Goal: Information Seeking & Learning: Check status

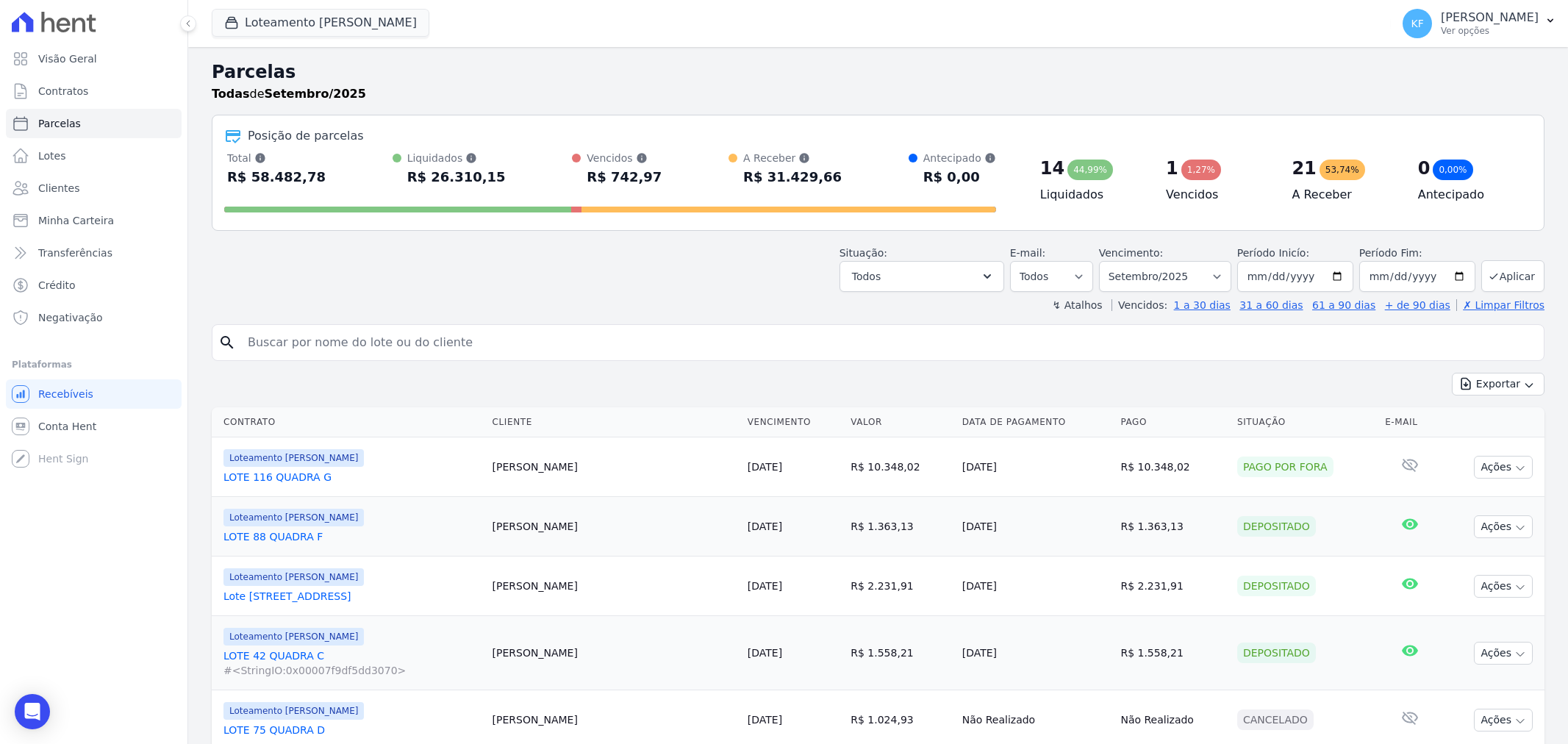
select select
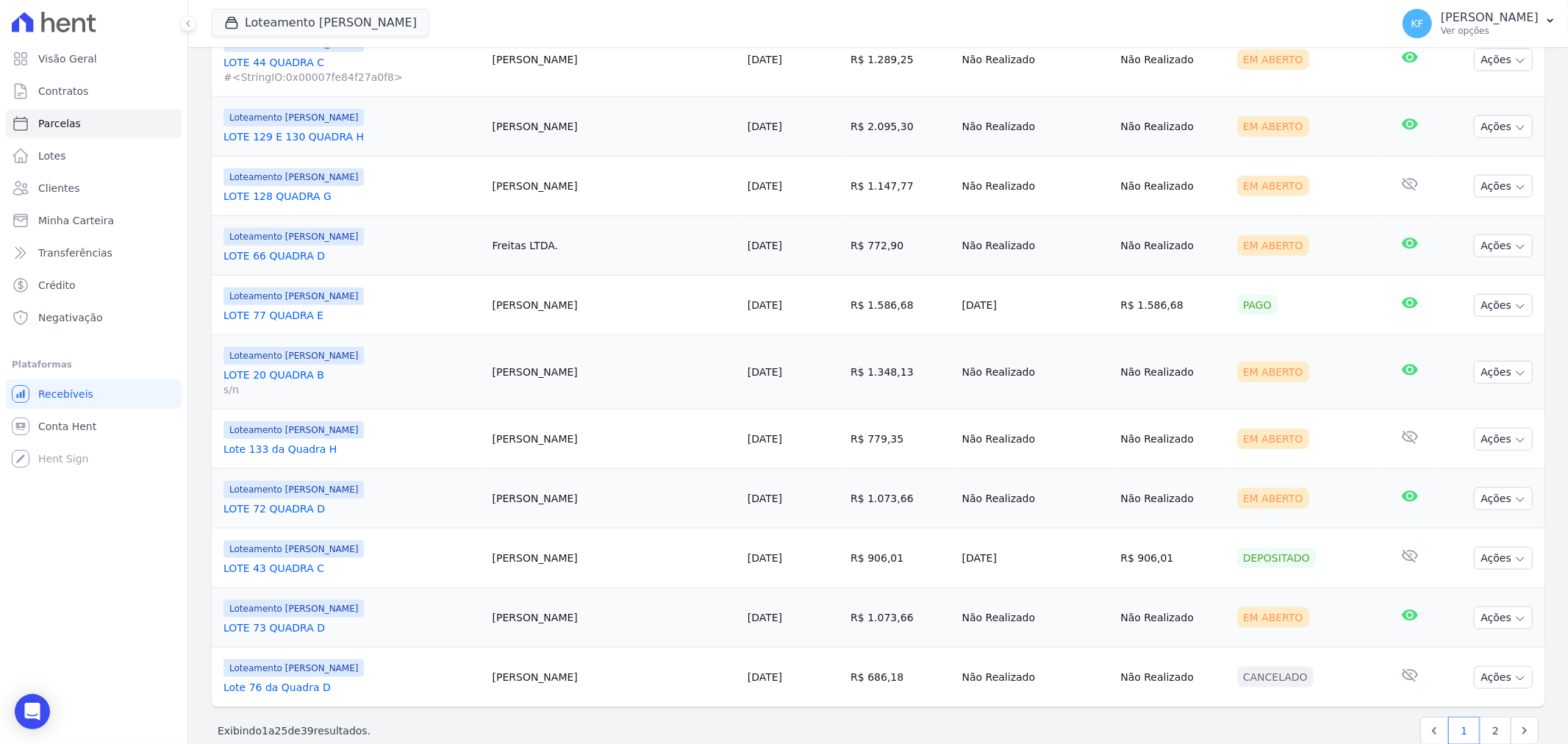
scroll to position [1291, 0]
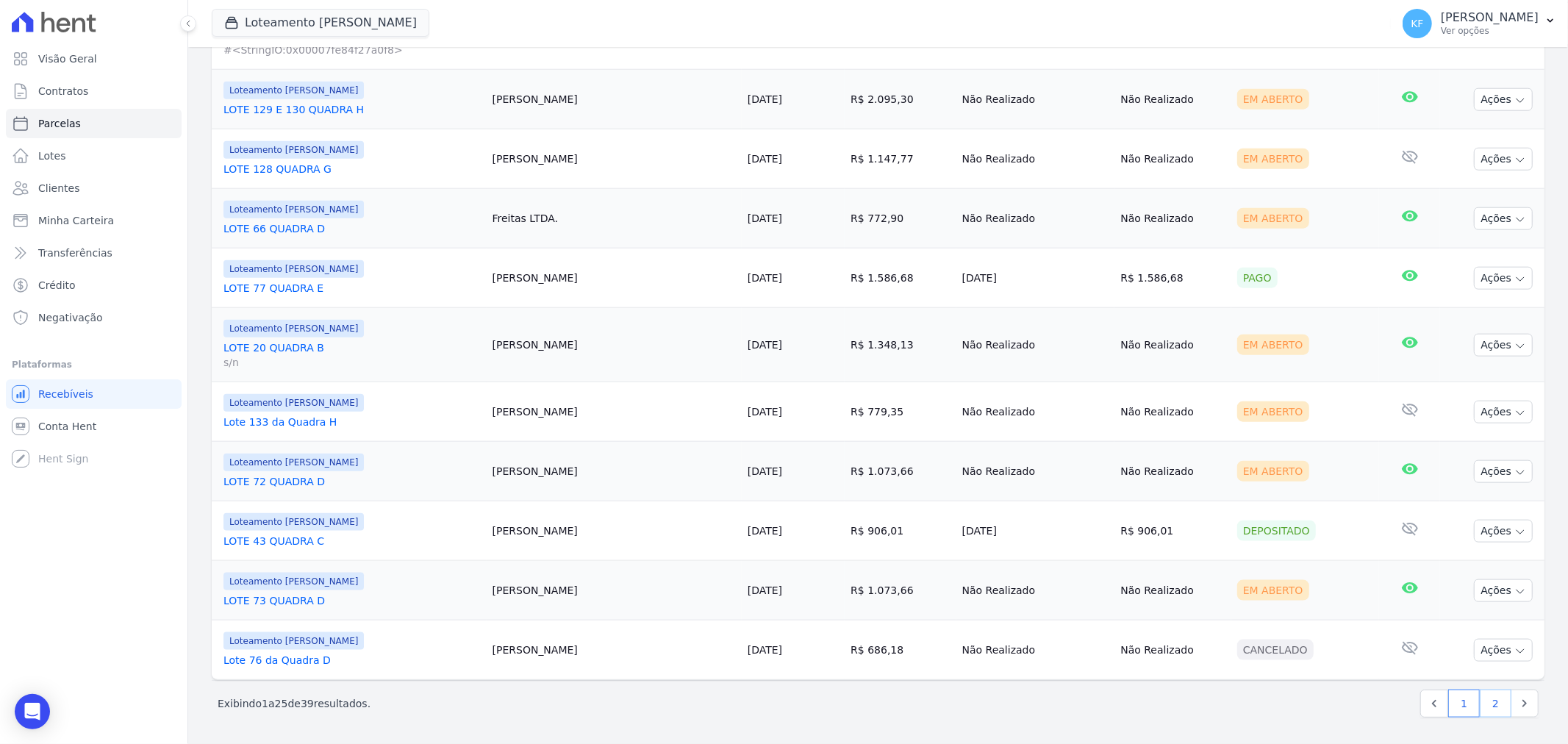
click at [1496, 700] on link "2" at bounding box center [1496, 704] width 31 height 28
select select
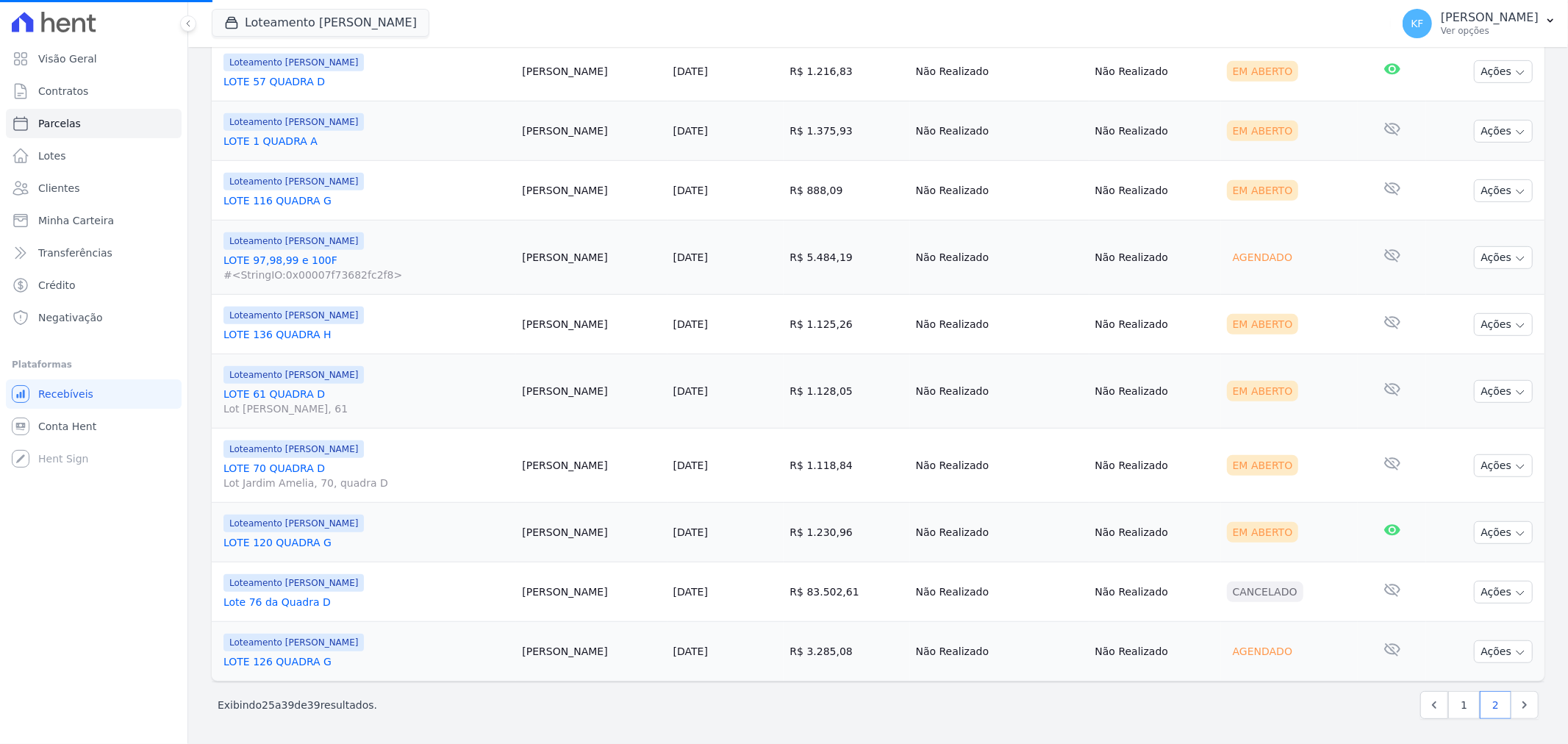
scroll to position [636, 0]
click at [290, 332] on link "LOTE 136 QUADRA H" at bounding box center [366, 333] width 287 height 15
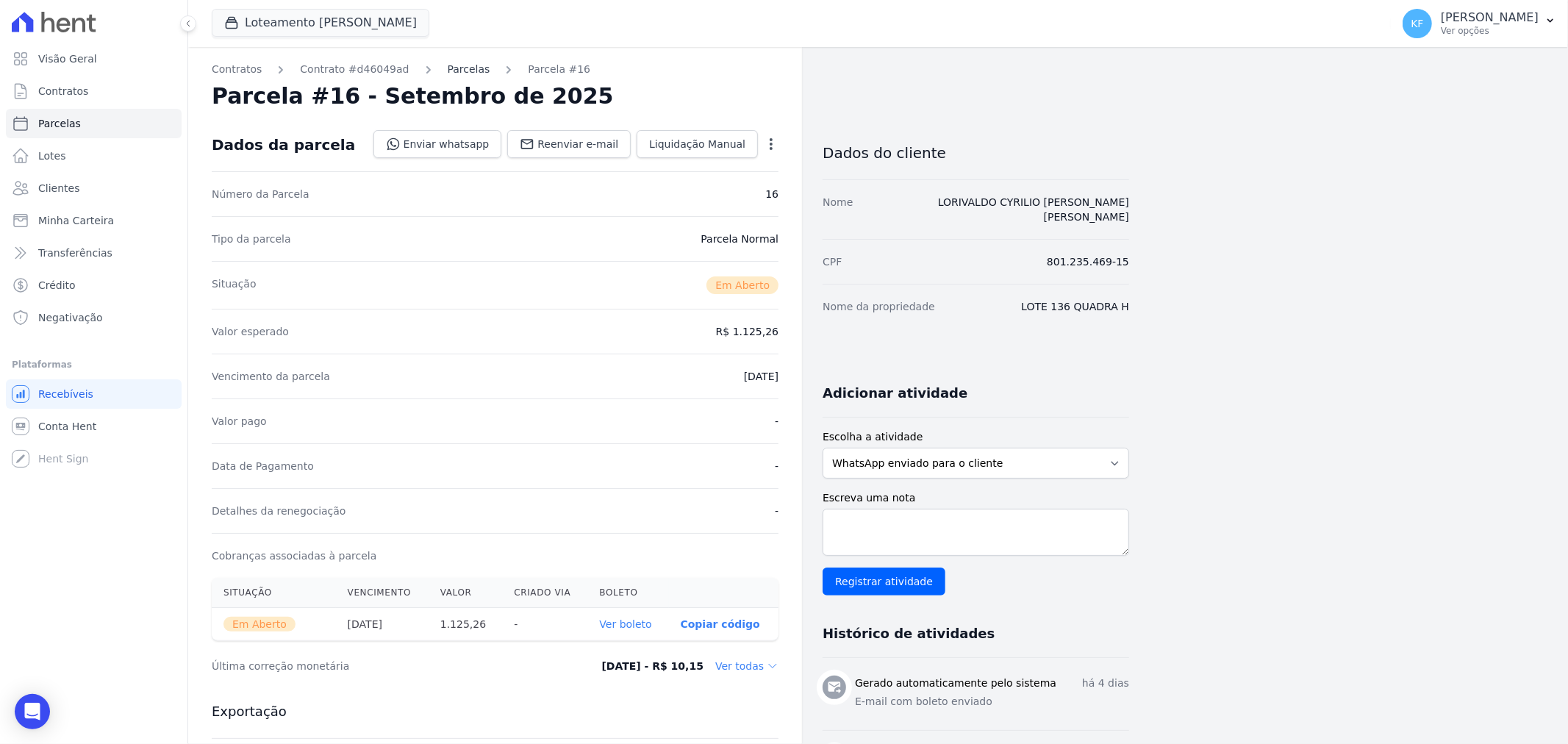
click at [447, 68] on link "Parcelas" at bounding box center [469, 70] width 42 height 16
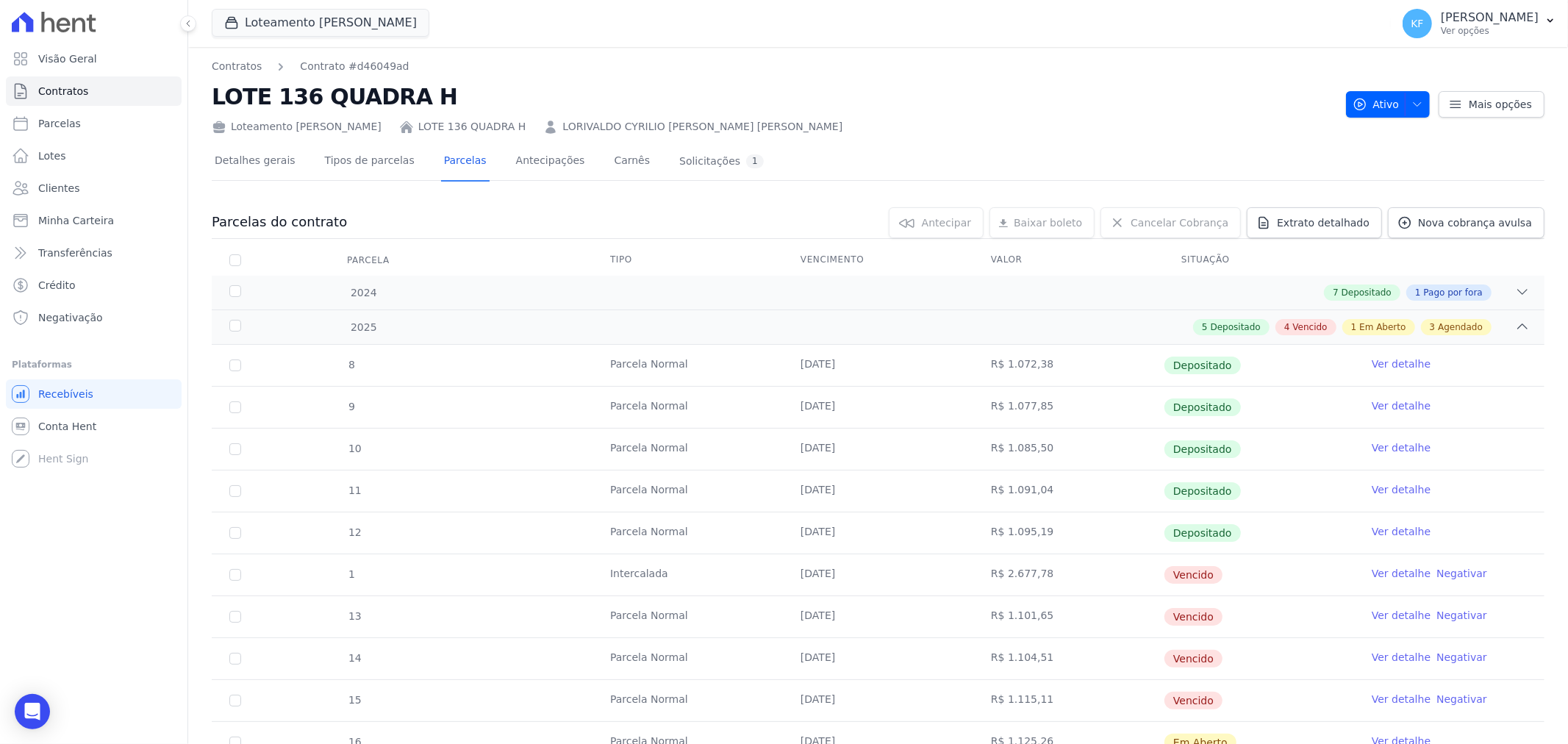
scroll to position [164, 0]
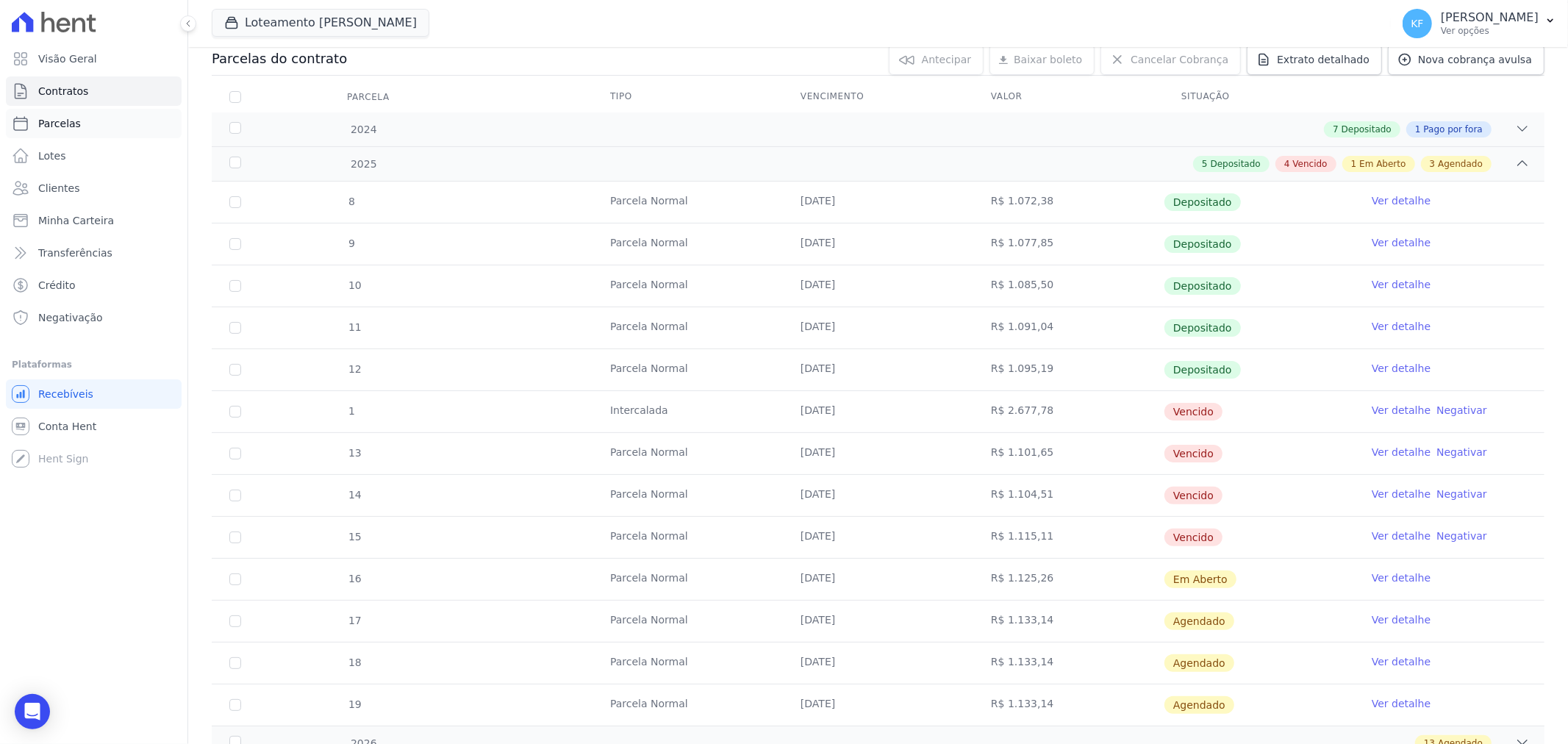
click at [57, 127] on span "Parcelas" at bounding box center [60, 123] width 42 height 15
select select
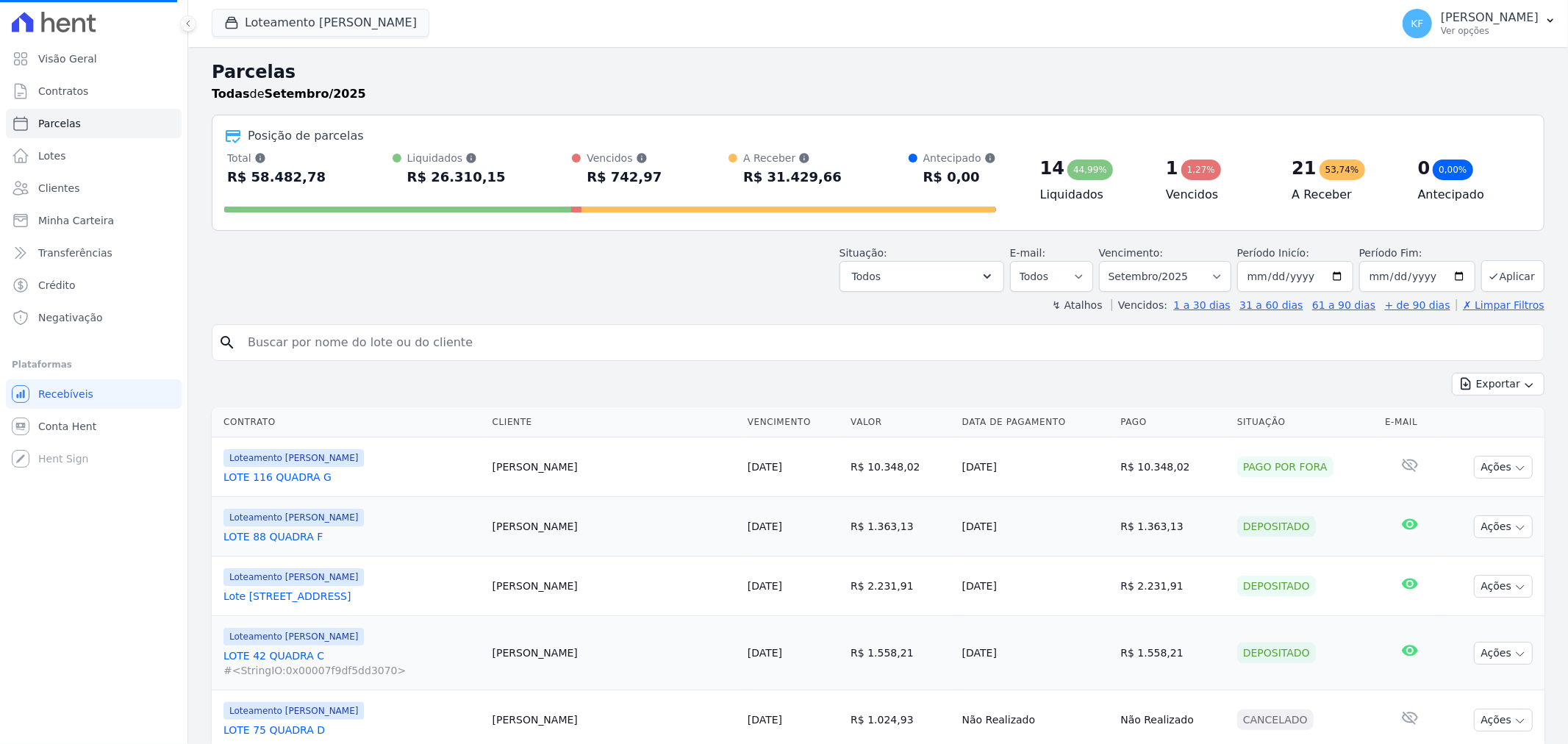
select select
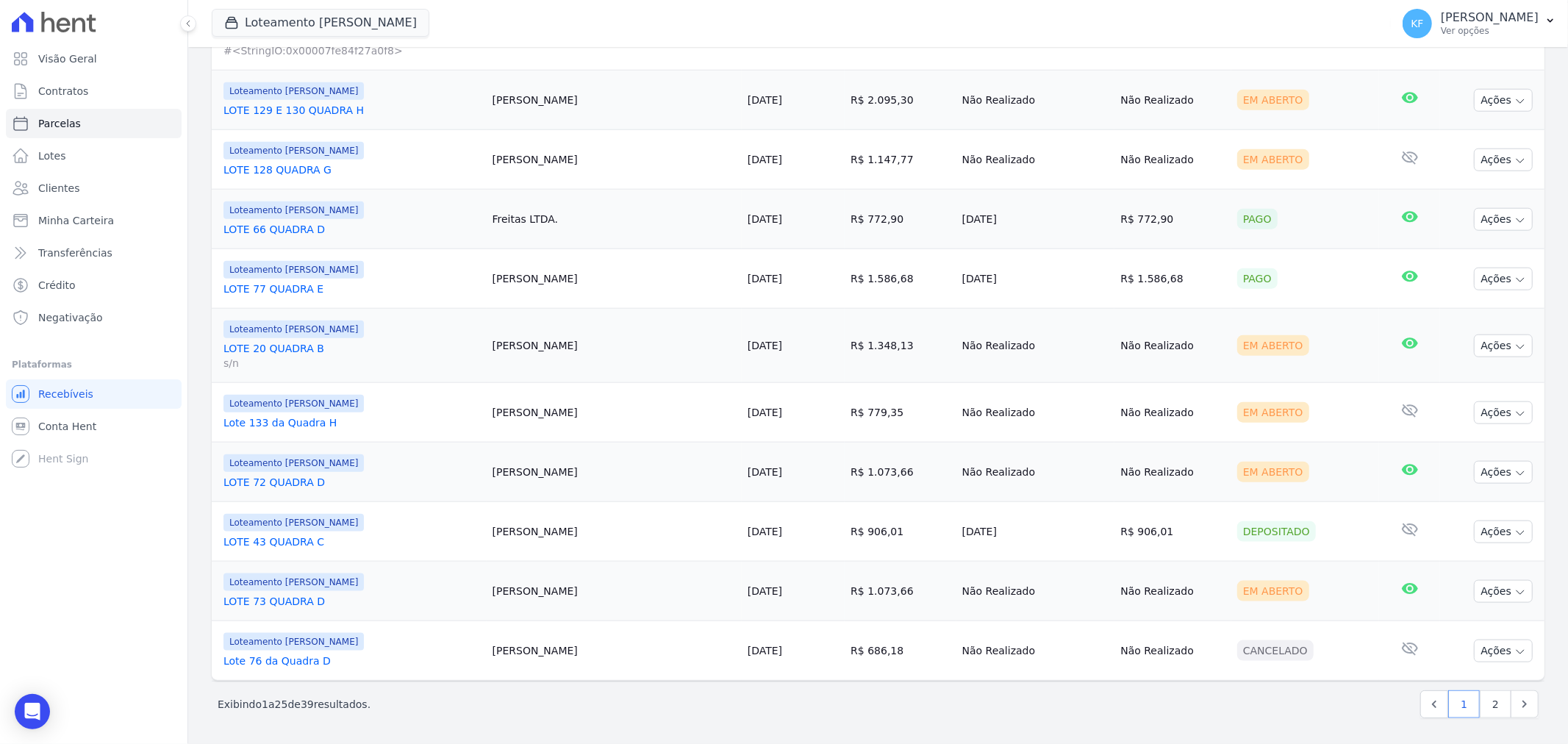
scroll to position [1291, 0]
click at [1480, 698] on link "2" at bounding box center [1496, 704] width 31 height 28
select select
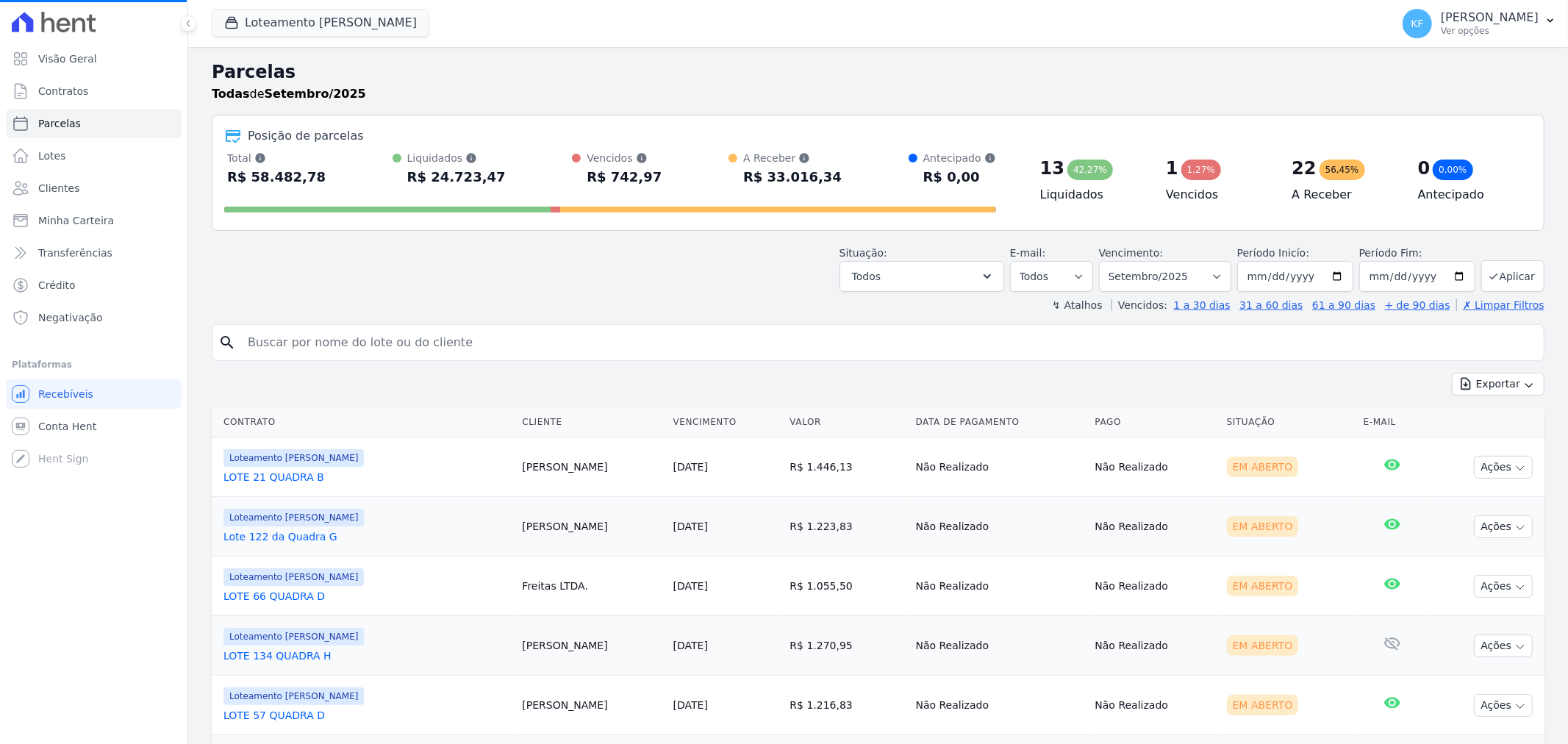
select select
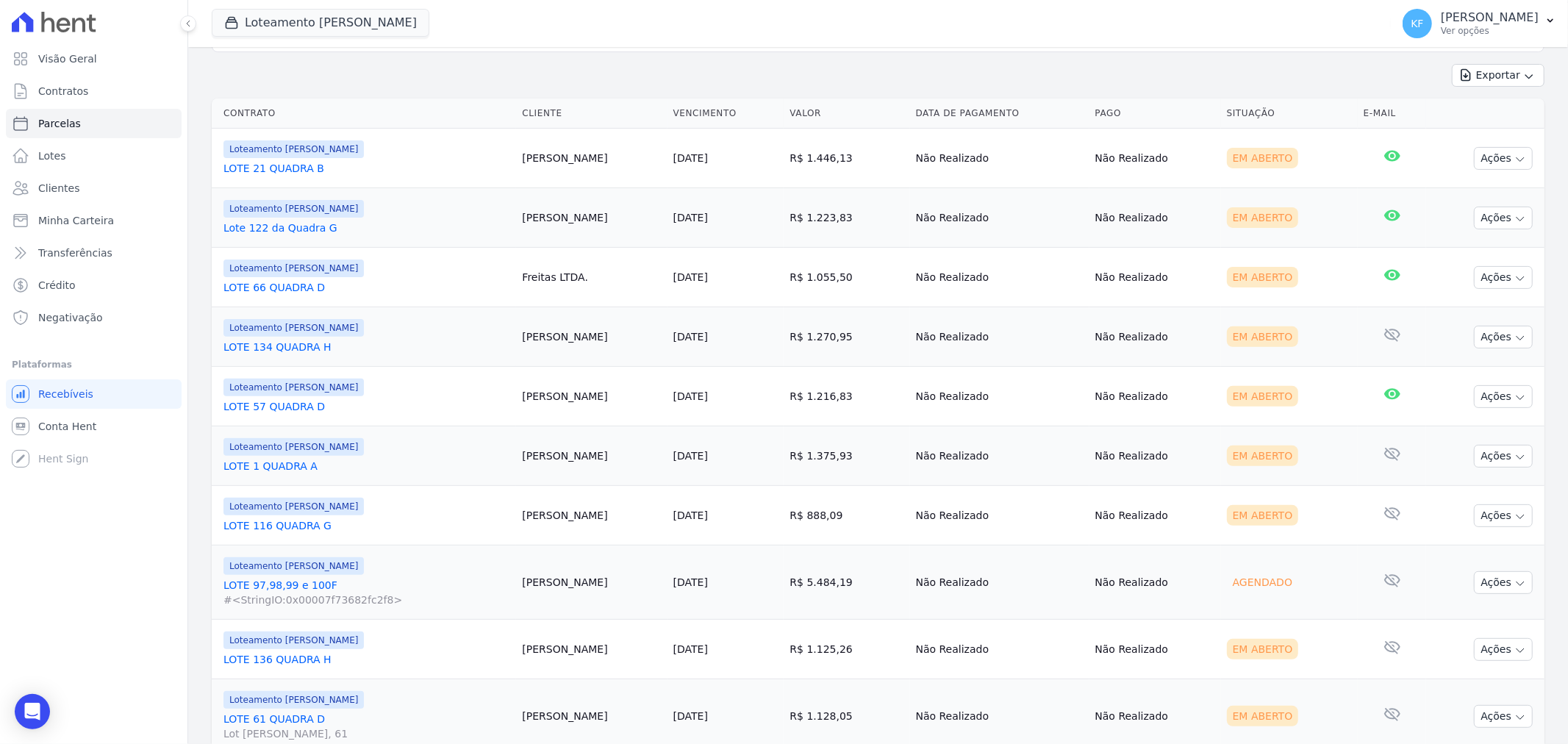
scroll to position [408, 0]
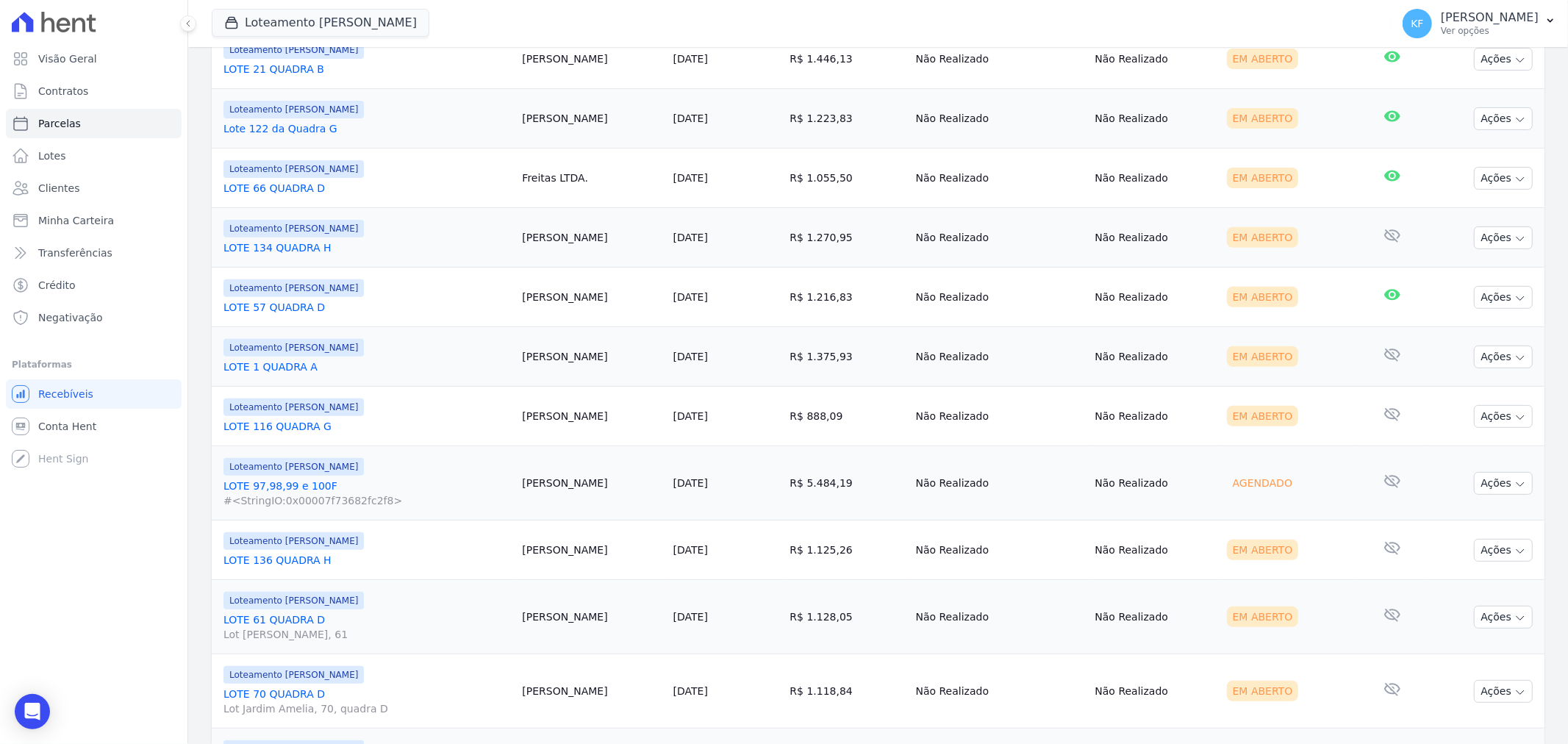
click at [288, 560] on link "LOTE 136 QUADRA H" at bounding box center [366, 560] width 287 height 15
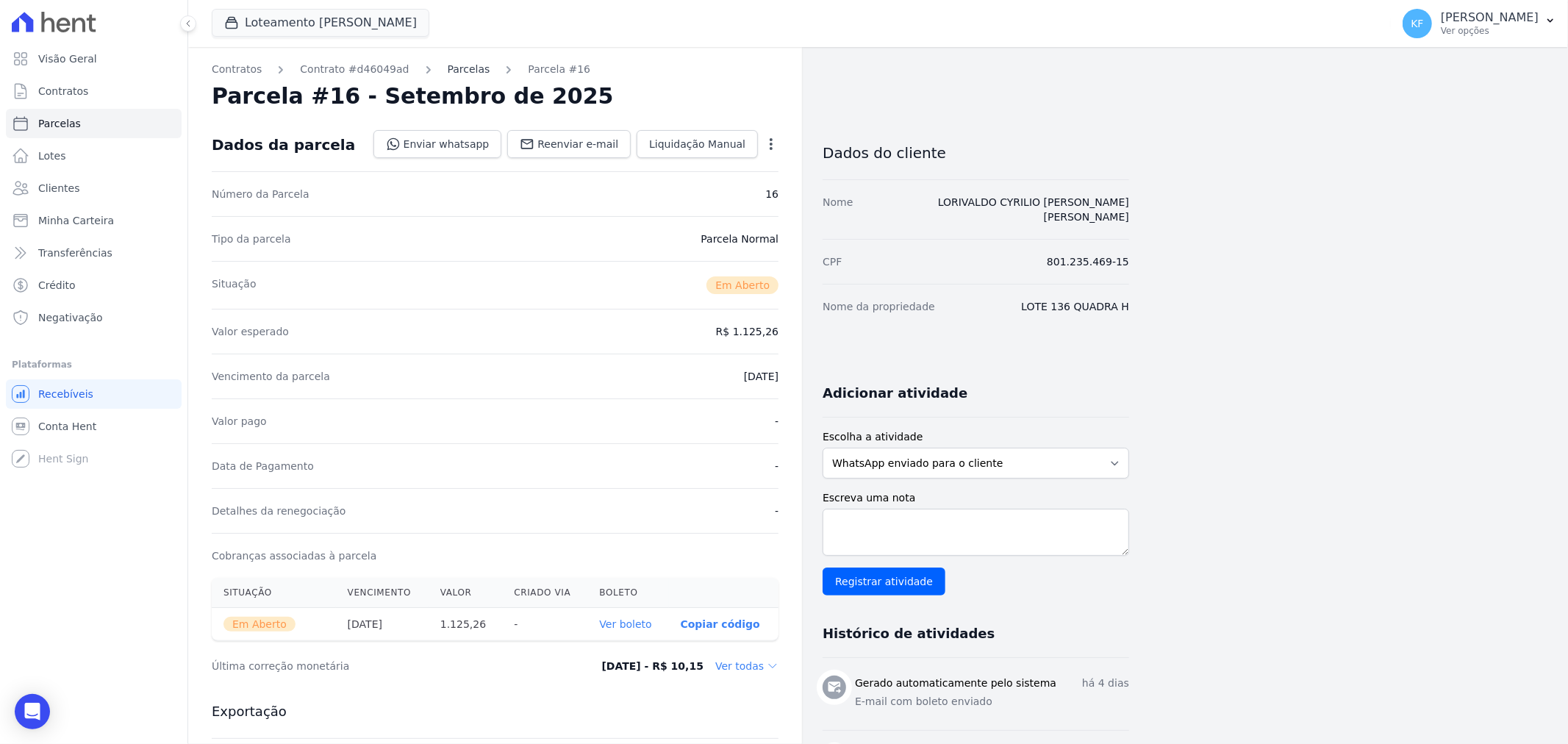
click at [464, 72] on link "Parcelas" at bounding box center [469, 70] width 42 height 16
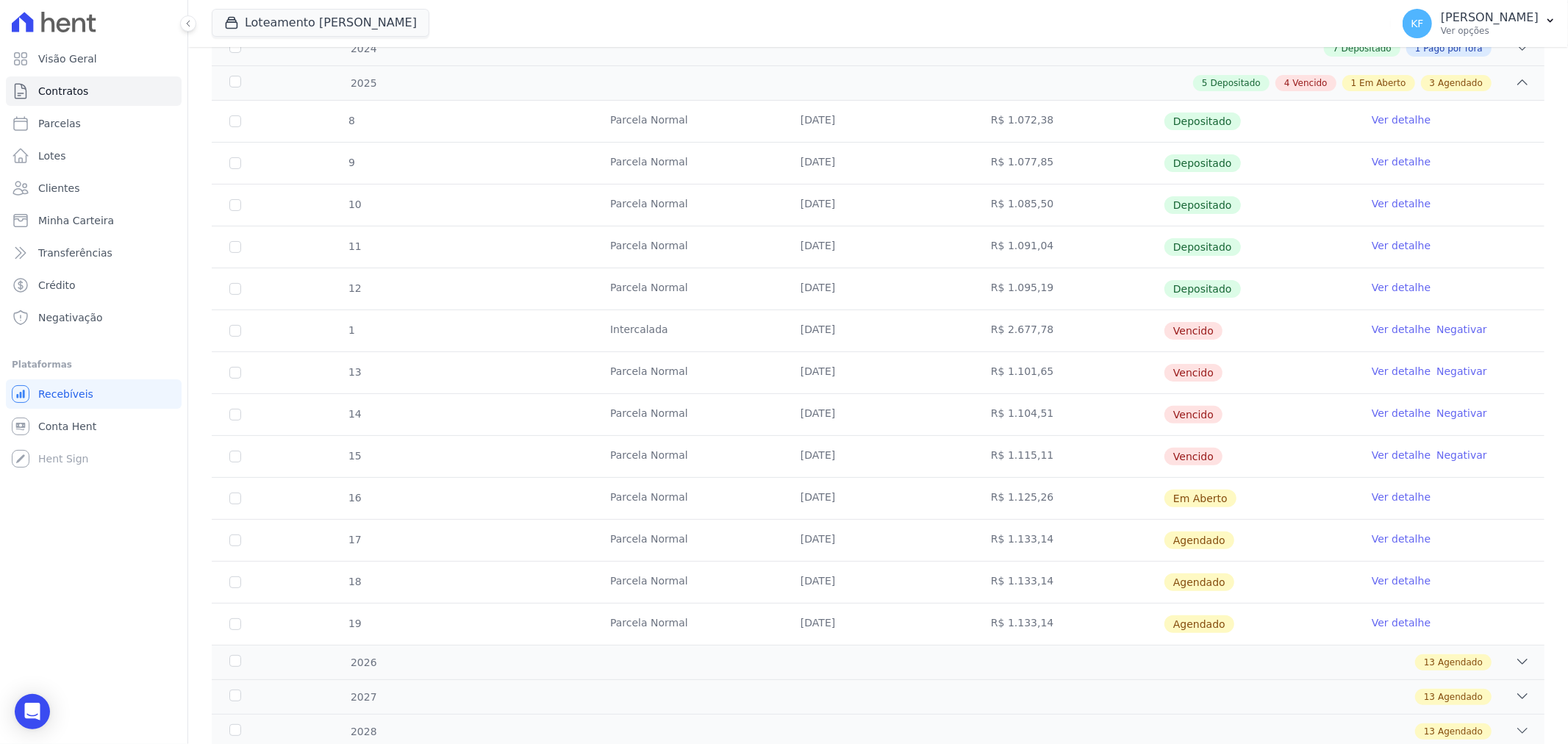
scroll to position [245, 0]
